Goal: Task Accomplishment & Management: Use online tool/utility

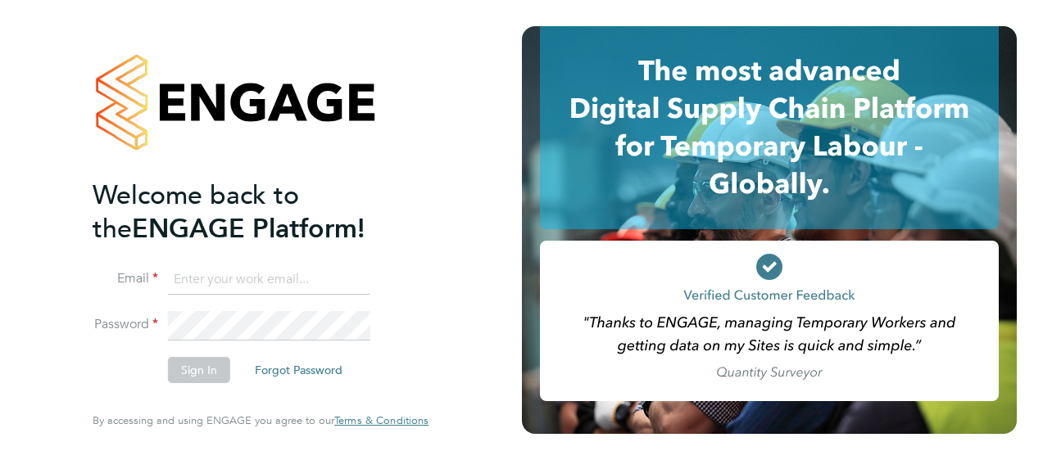
click at [288, 266] on input at bounding box center [269, 279] width 202 height 29
type input "olivia.perkins@brightonandhovealbion.com"
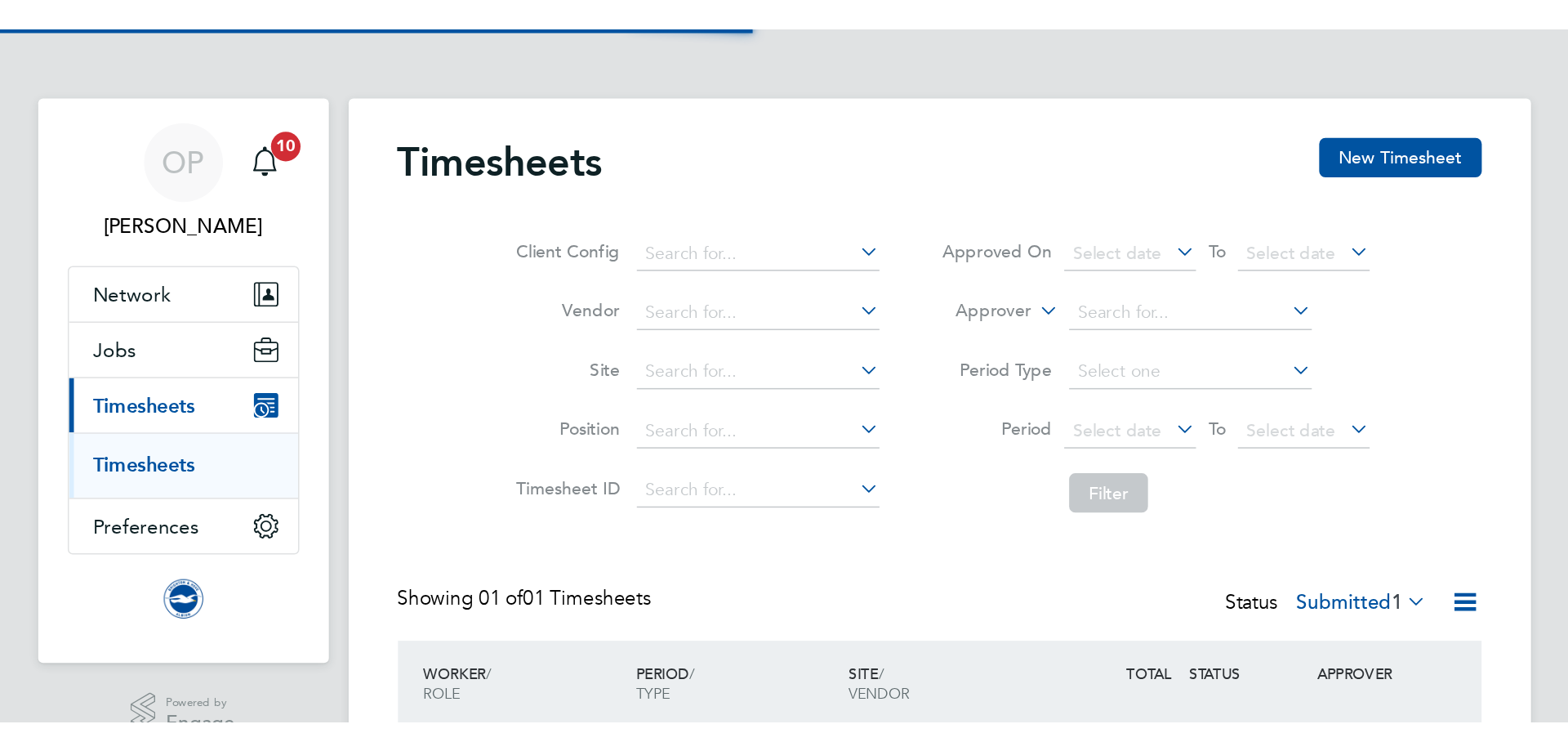
scroll to position [42, 143]
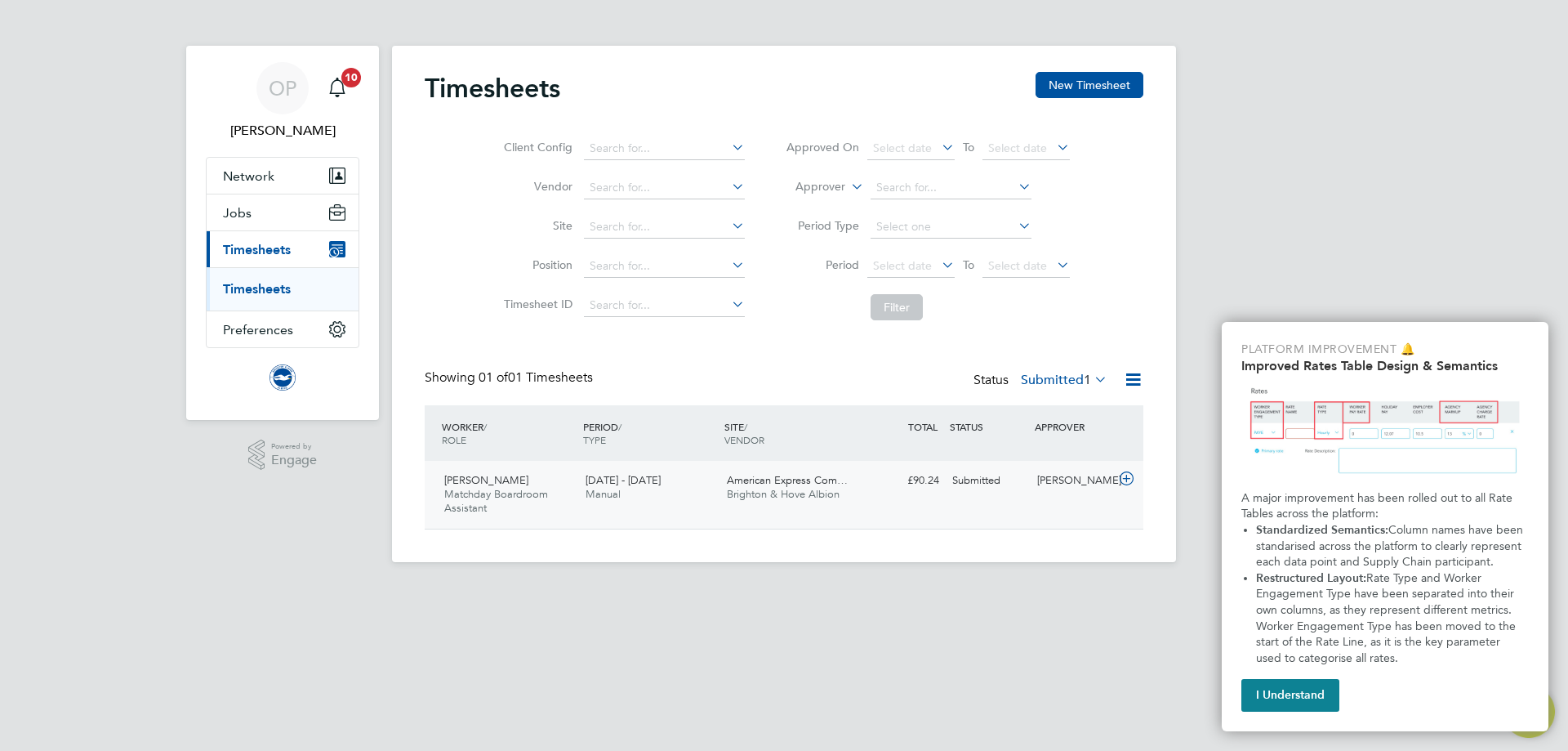
click at [713, 458] on div "1 - 31 Aug 2025 Manual" at bounding box center [650, 487] width 142 height 41
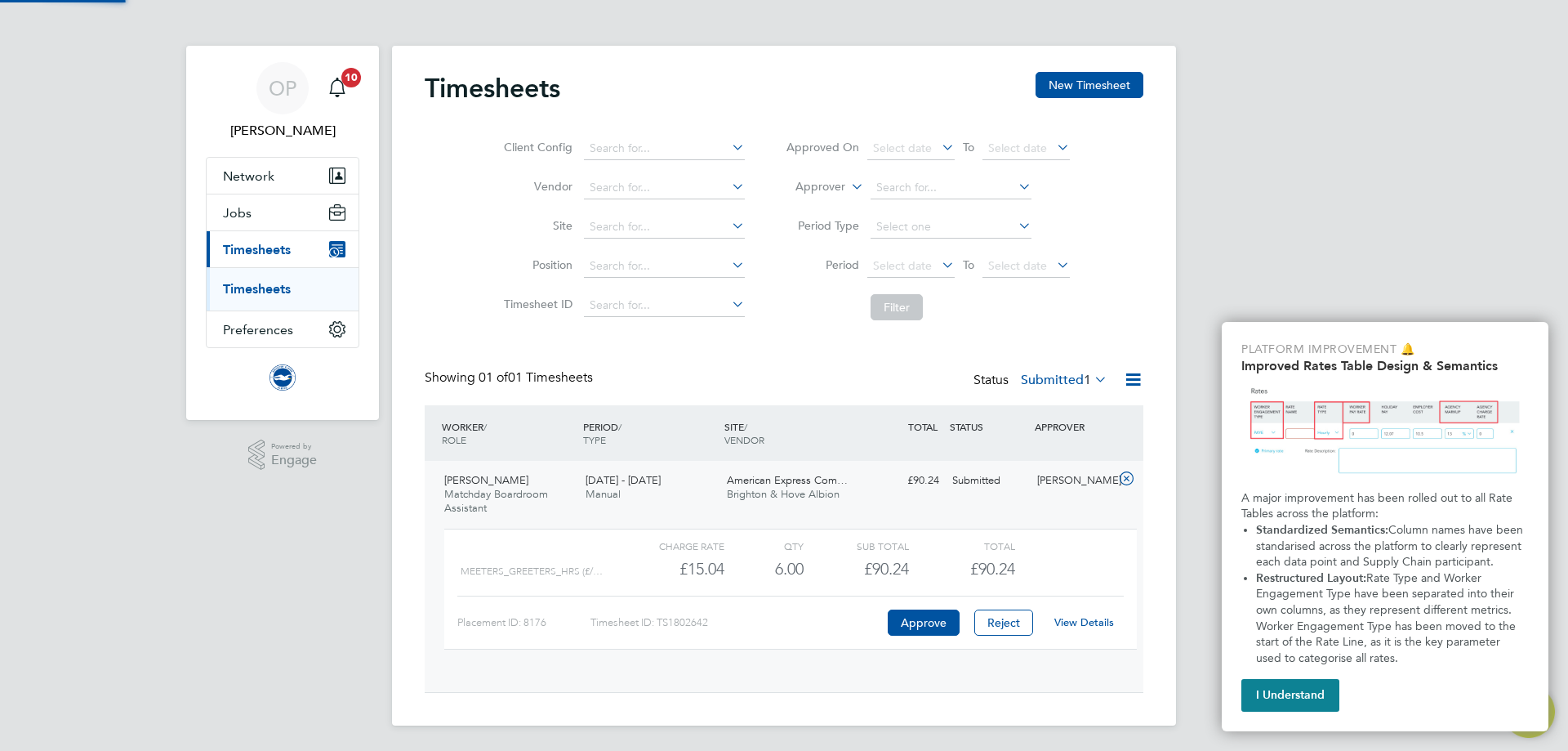
scroll to position [28, 159]
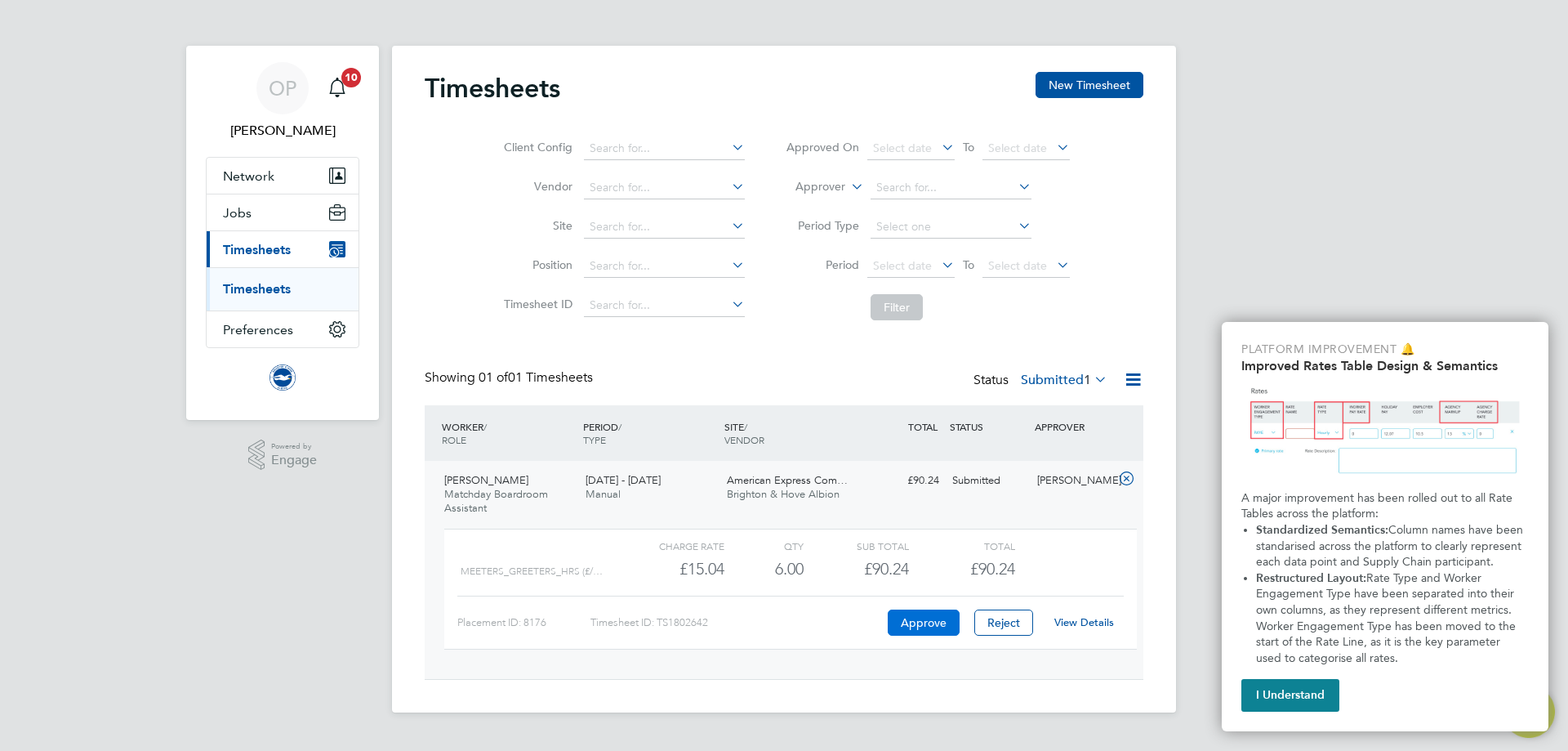
click at [919, 458] on button "Approve" at bounding box center [923, 622] width 72 height 26
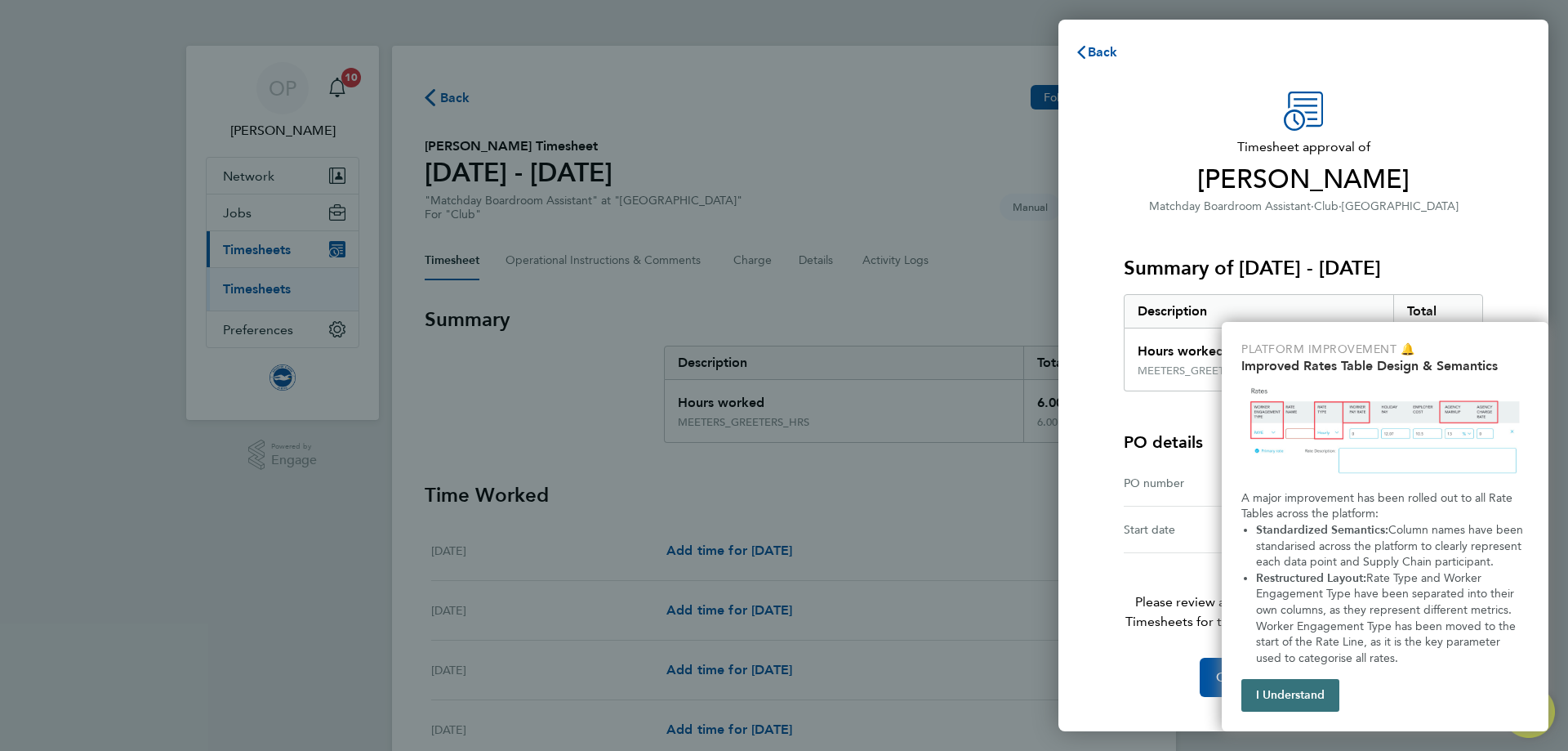
click at [1311, 709] on button "I Understand" at bounding box center [1290, 695] width 98 height 33
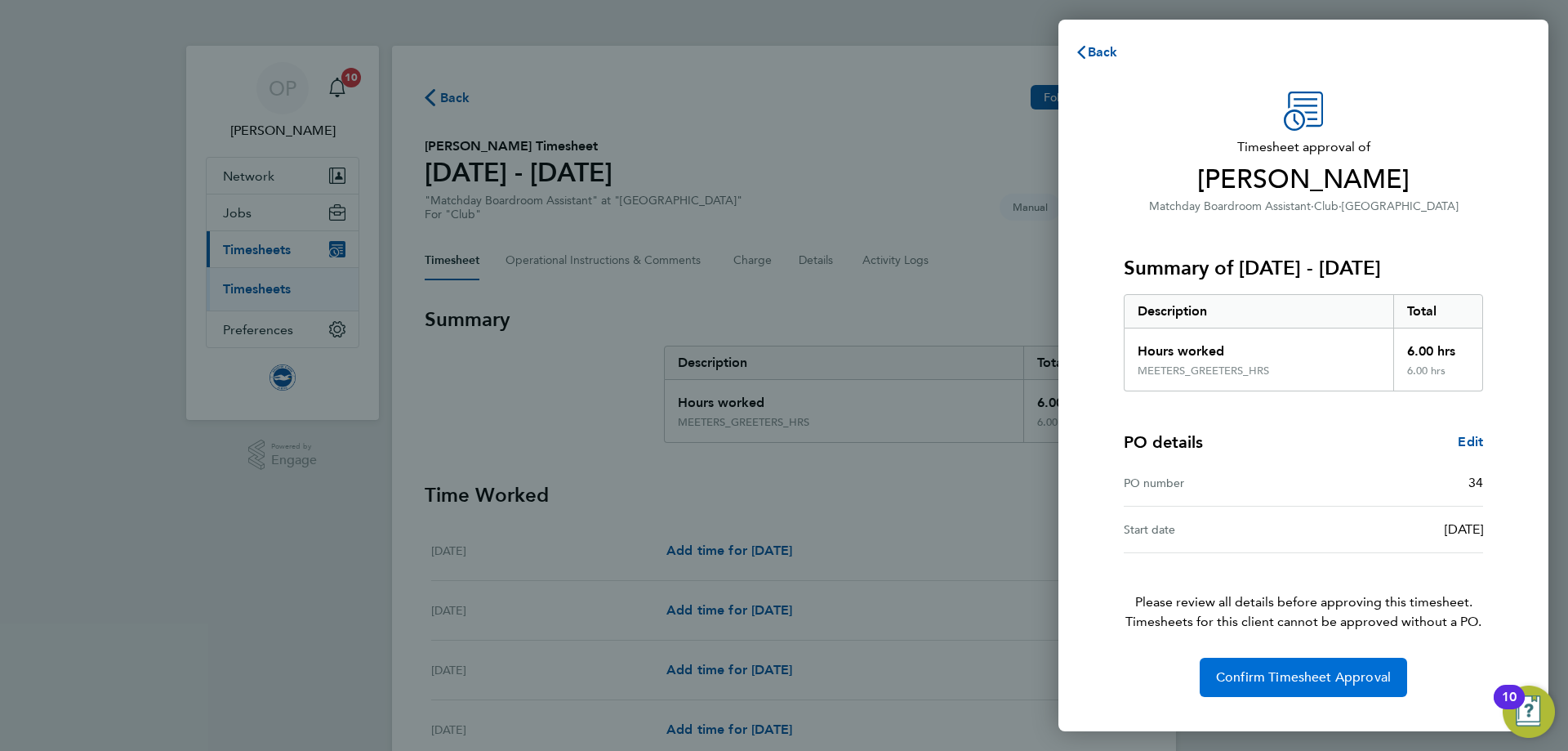
click at [1265, 684] on span "Confirm Timesheet Approval" at bounding box center [1303, 677] width 174 height 16
